Goal: Obtain resource: Download file/media

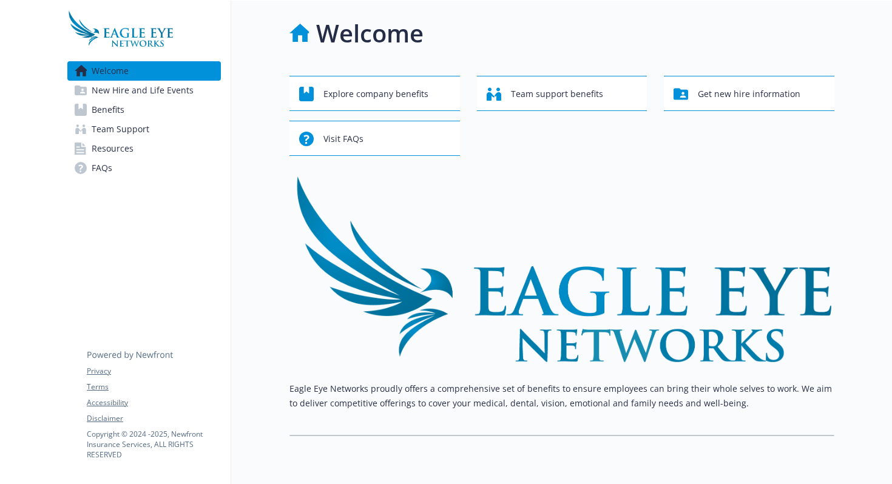
click at [115, 129] on span "Team Support" at bounding box center [121, 129] width 58 height 19
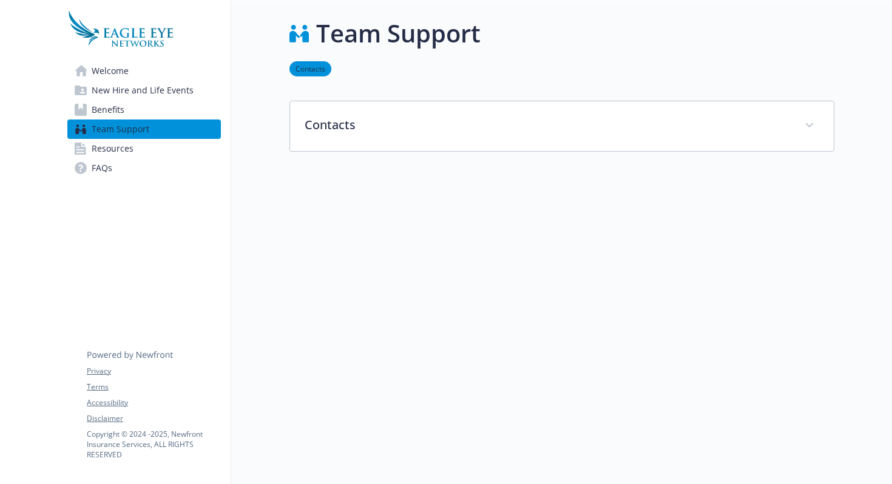
click at [118, 143] on span "Resources" at bounding box center [113, 148] width 42 height 19
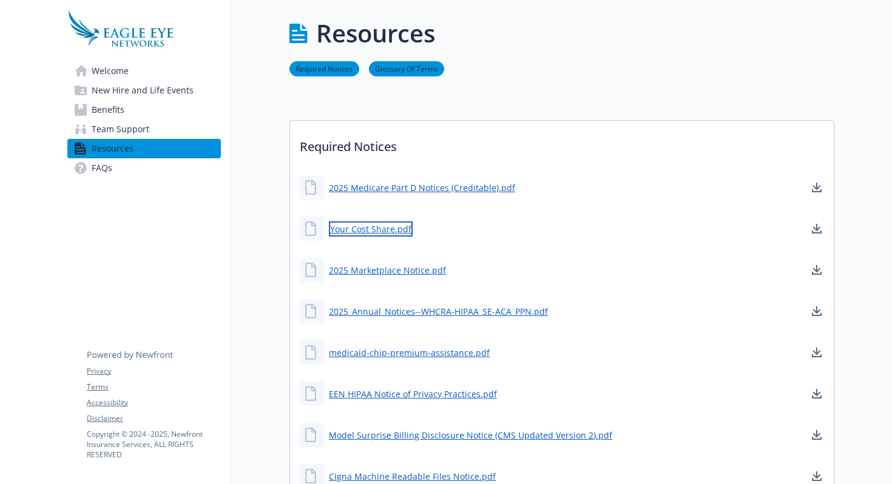
click at [353, 229] on link "Your Cost Share.pdf" at bounding box center [371, 229] width 84 height 15
